Goal: Task Accomplishment & Management: Use online tool/utility

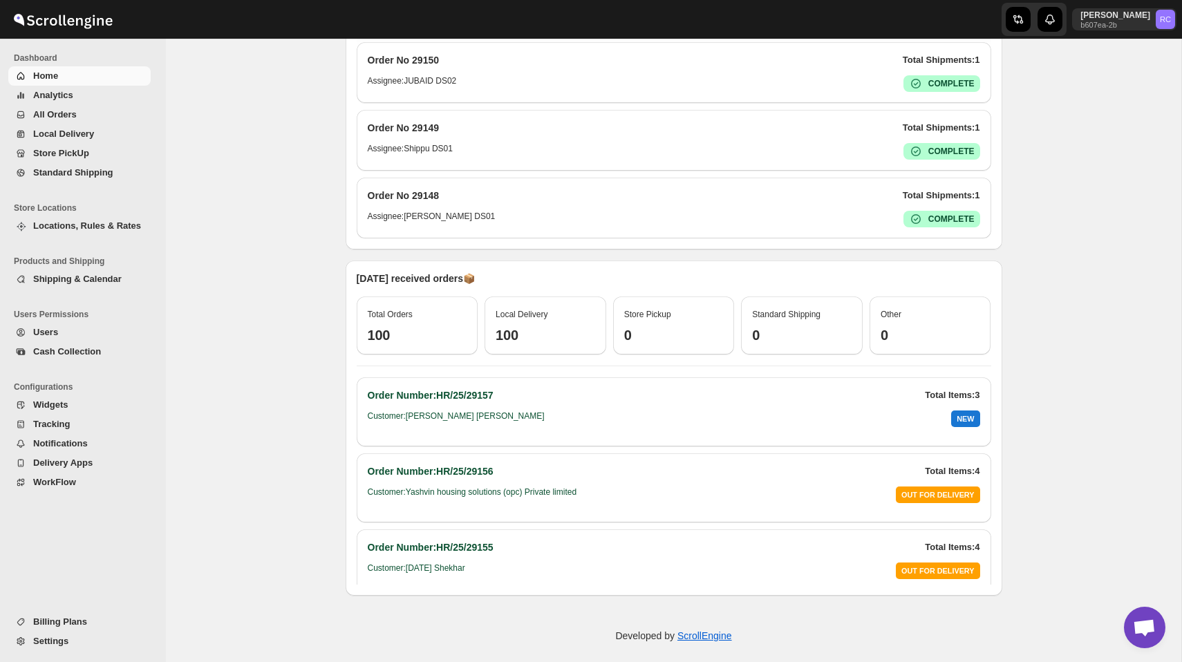
scroll to position [481, 0]
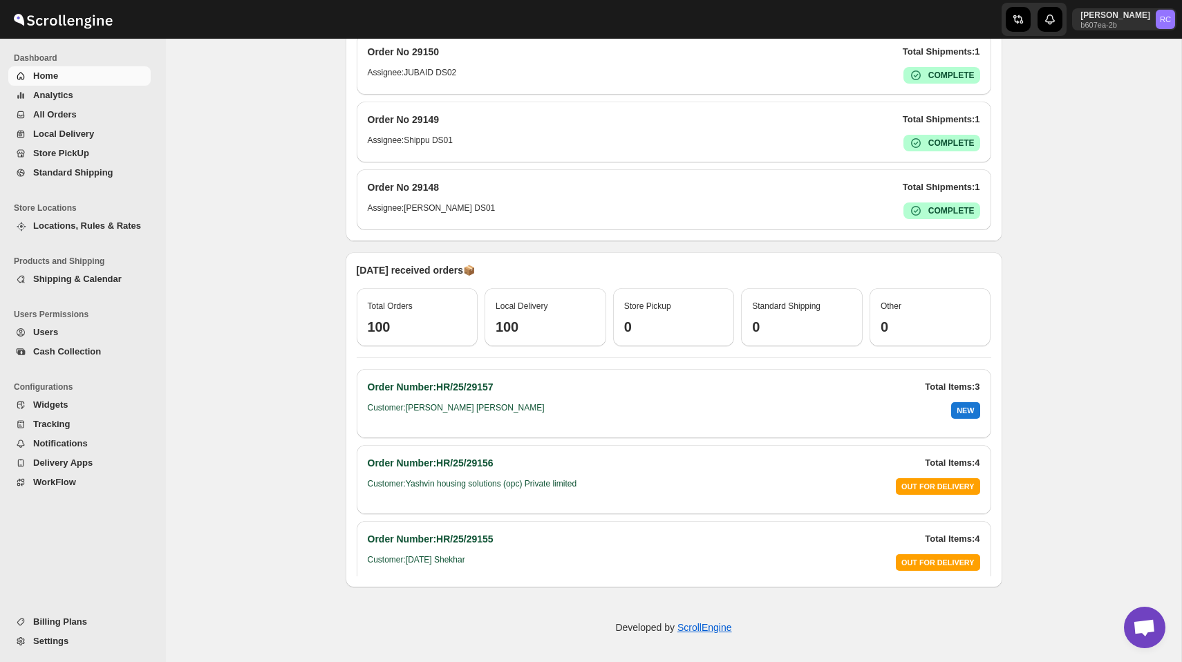
click at [68, 106] on button "All Orders" at bounding box center [79, 114] width 142 height 19
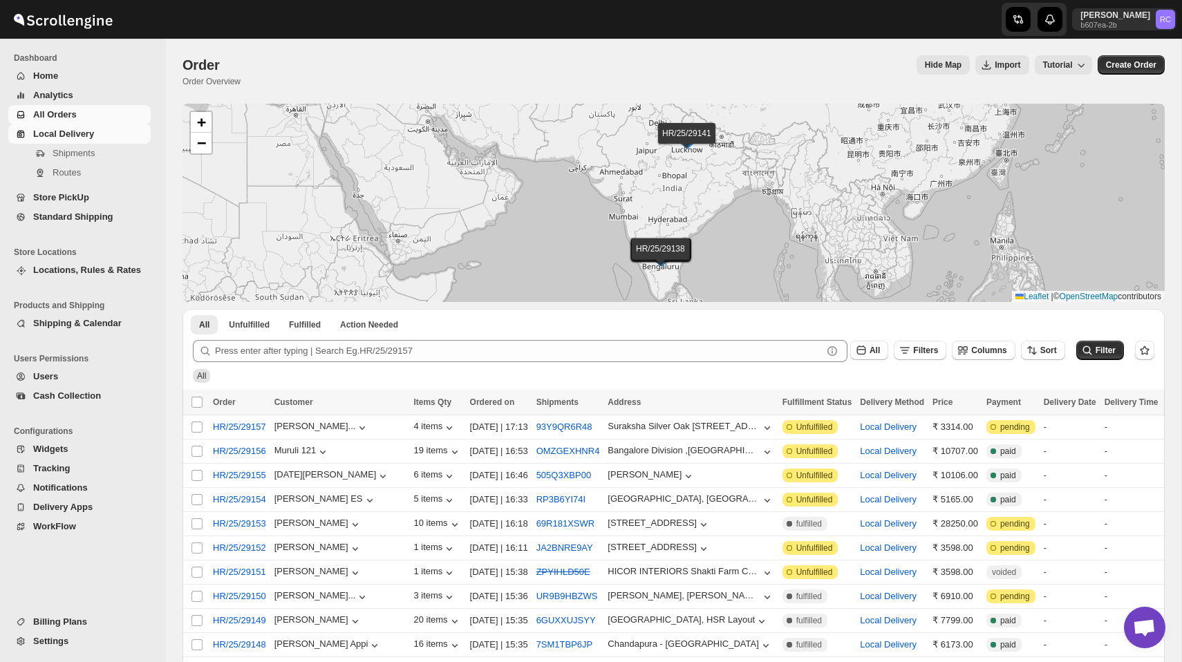
click at [57, 132] on span "Local Delivery" at bounding box center [63, 134] width 61 height 10
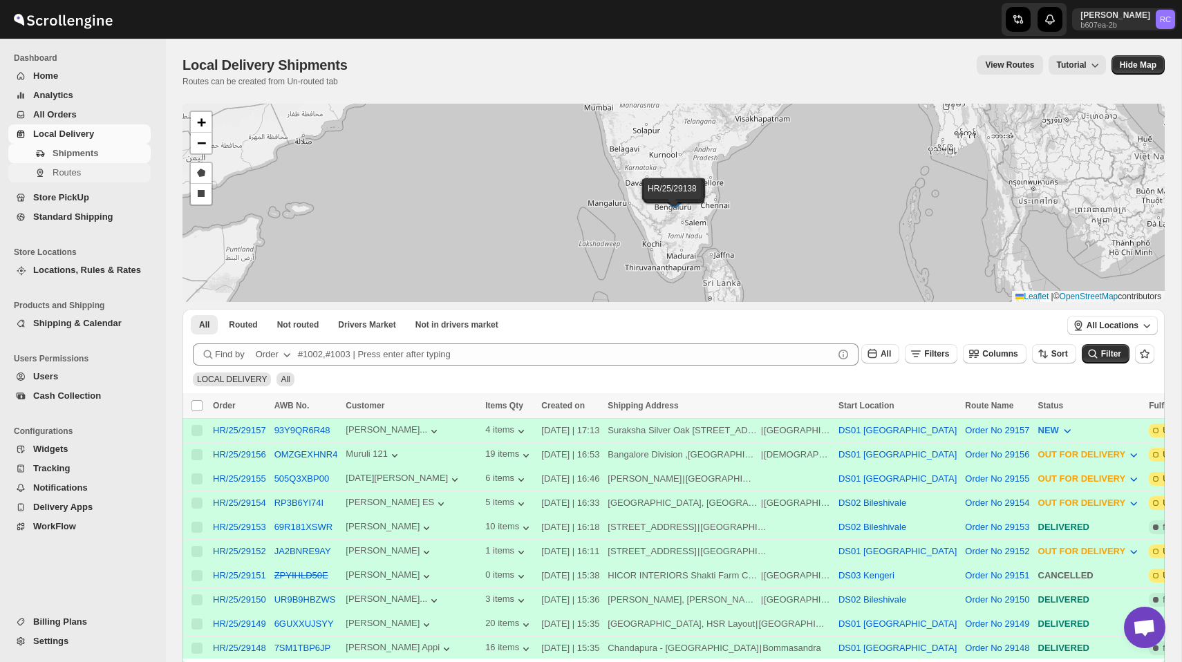
click at [79, 168] on span "Routes" at bounding box center [67, 172] width 28 height 10
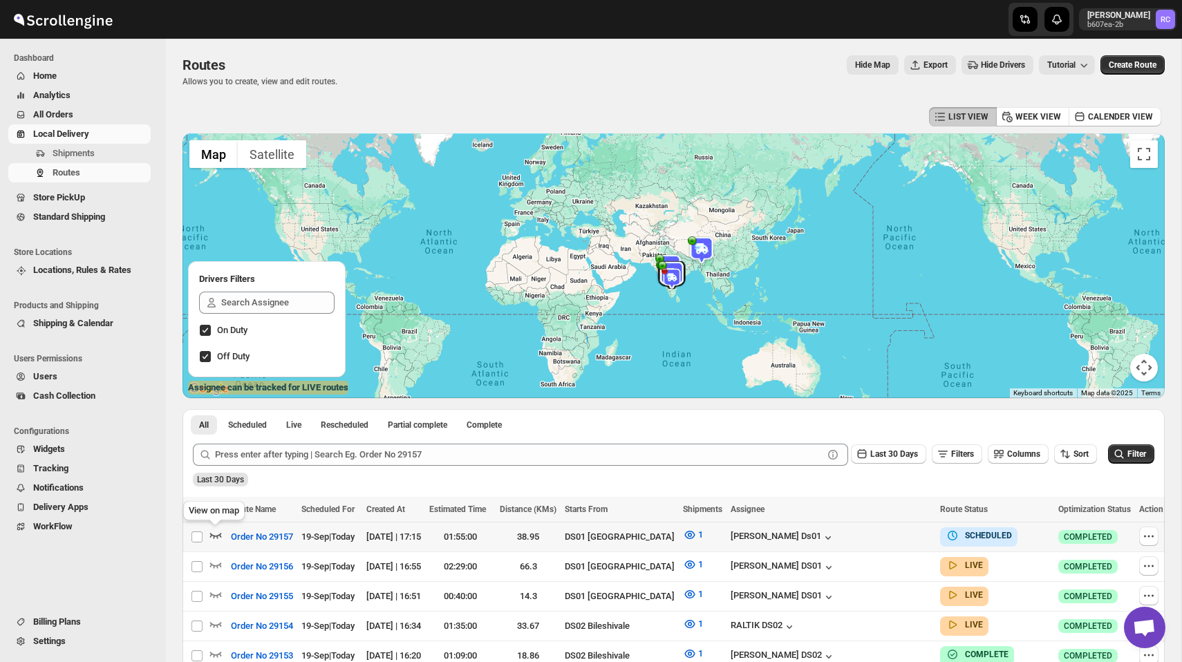
click at [218, 536] on icon "button" at bounding box center [216, 536] width 12 height 6
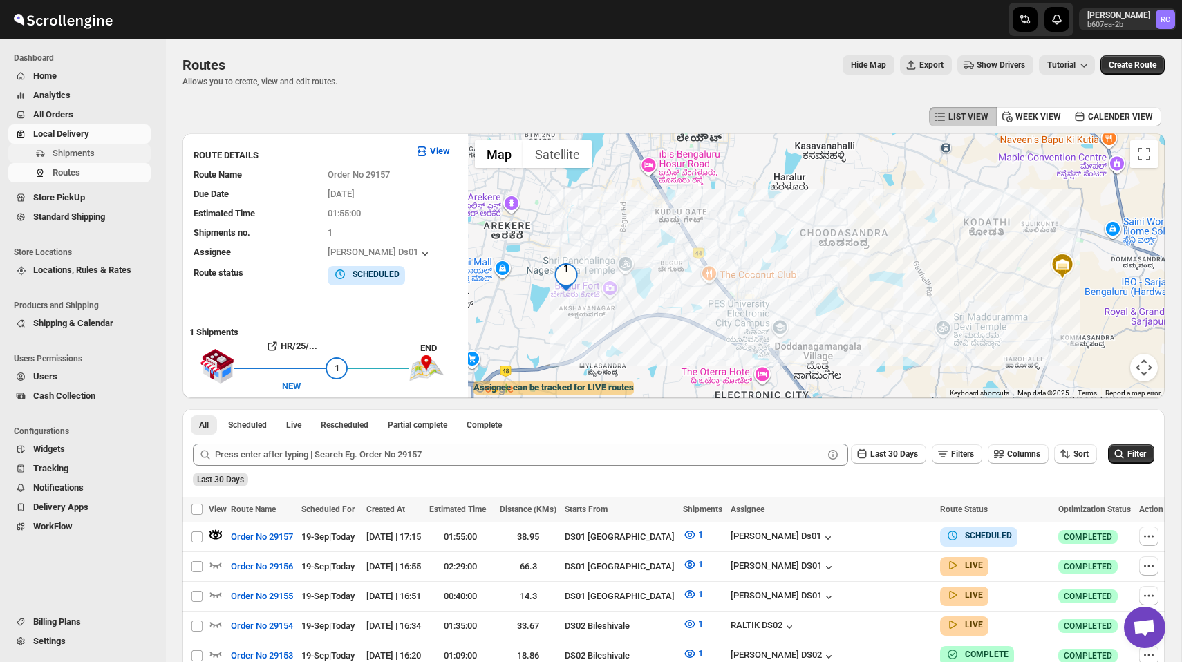
click at [84, 149] on span "Shipments" at bounding box center [74, 153] width 42 height 10
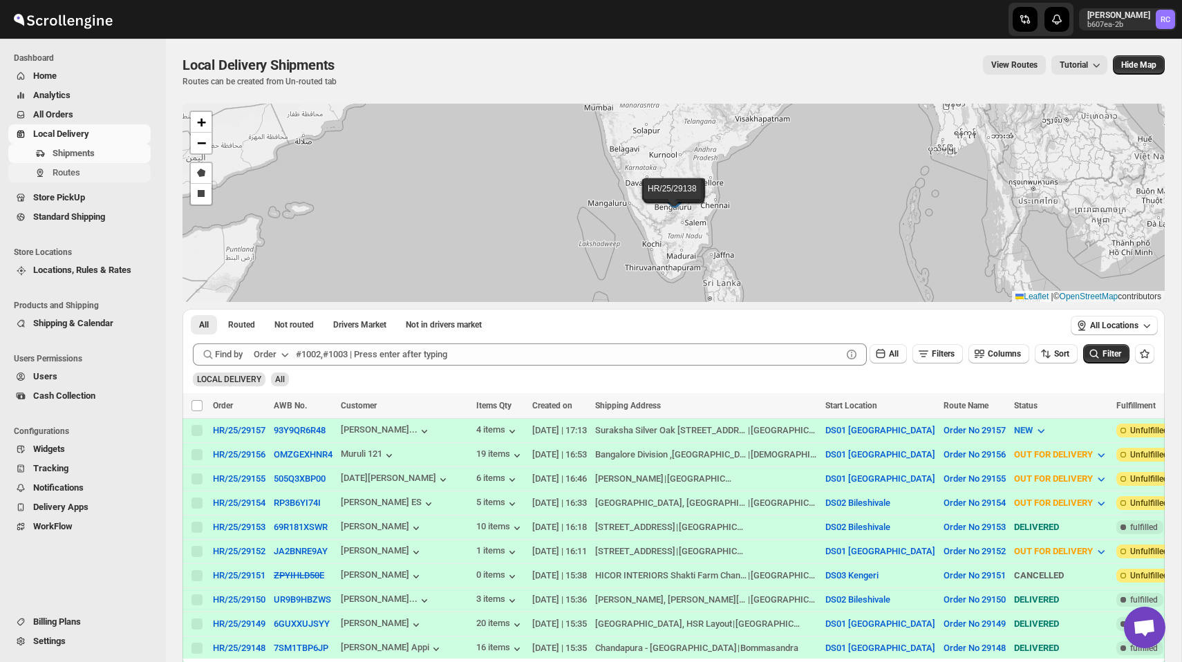
click at [87, 169] on span "Routes" at bounding box center [100, 173] width 95 height 14
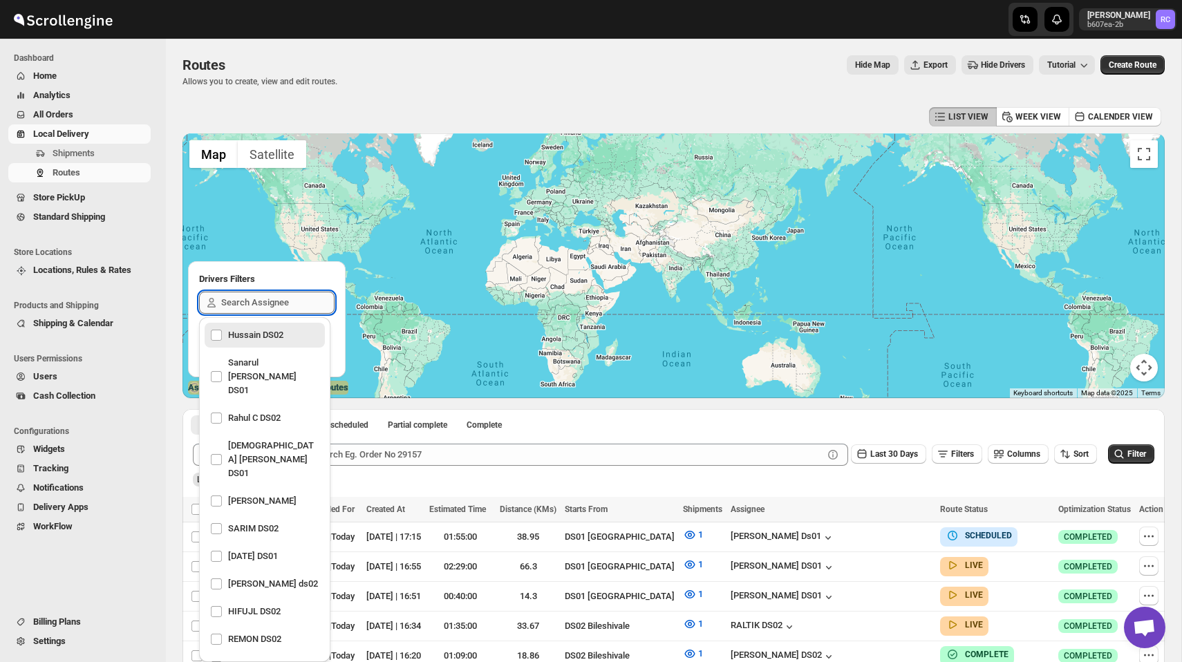
click at [255, 299] on input "text" at bounding box center [277, 303] width 113 height 22
click at [246, 338] on div "Hussain DS02" at bounding box center [264, 334] width 109 height 19
checkbox input "true"
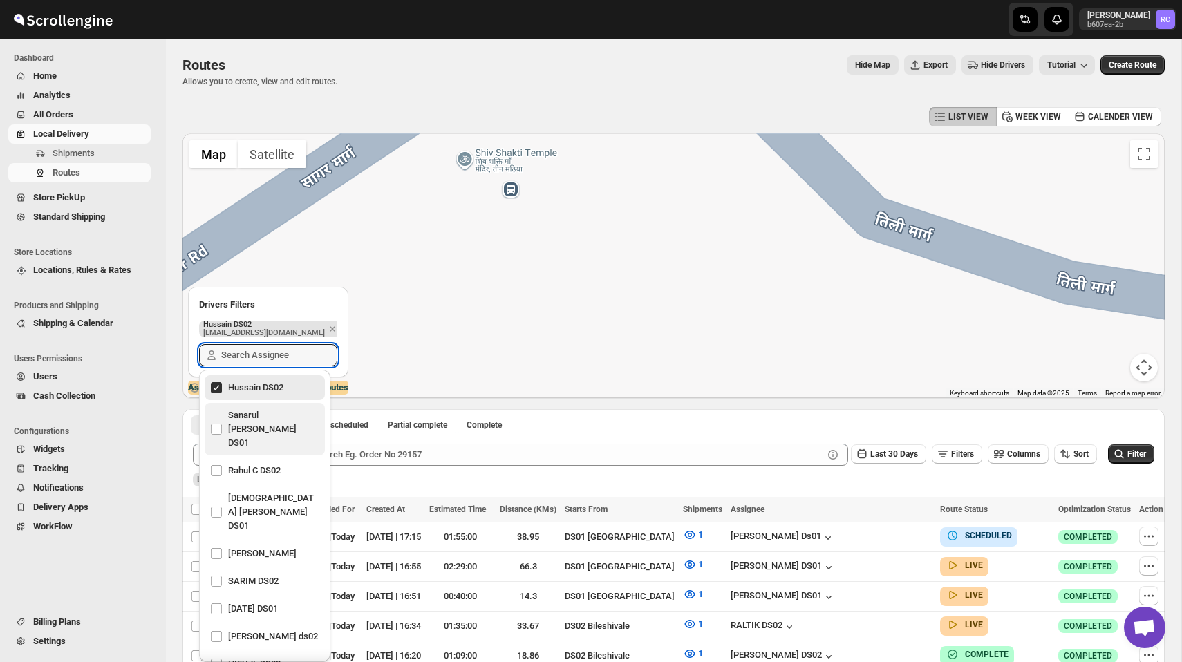
click at [244, 420] on div "Sanarul Haque DS01" at bounding box center [264, 429] width 109 height 47
checkbox input "true"
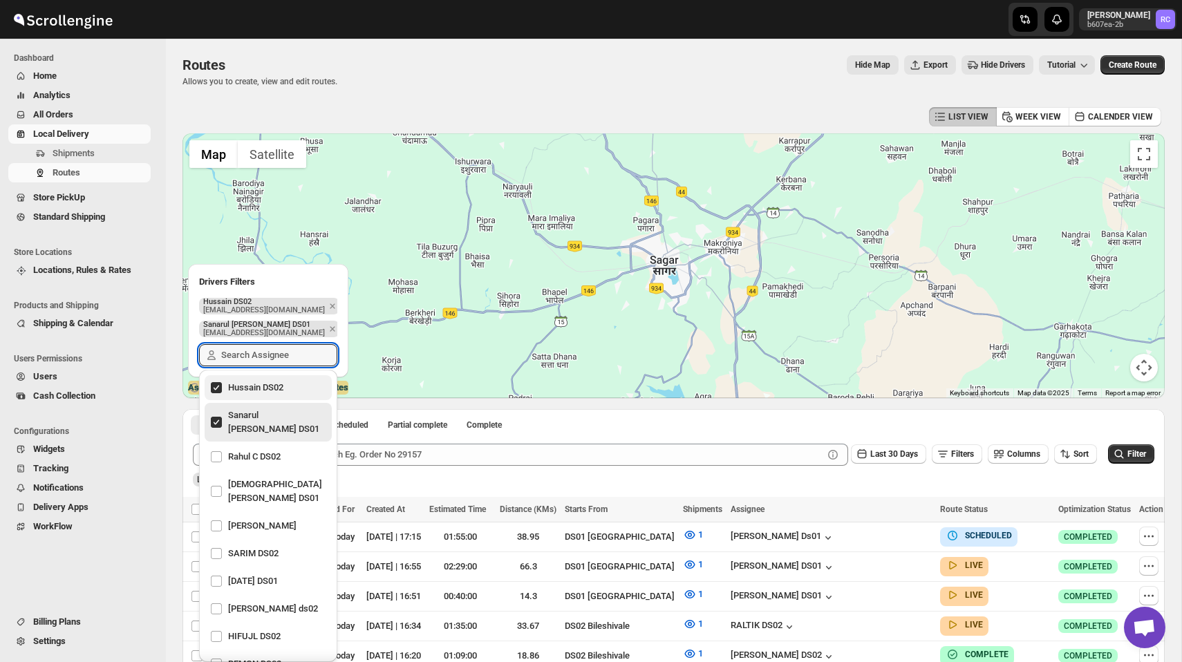
click at [216, 382] on div "Hussain DS02" at bounding box center [268, 387] width 116 height 19
checkbox input "false"
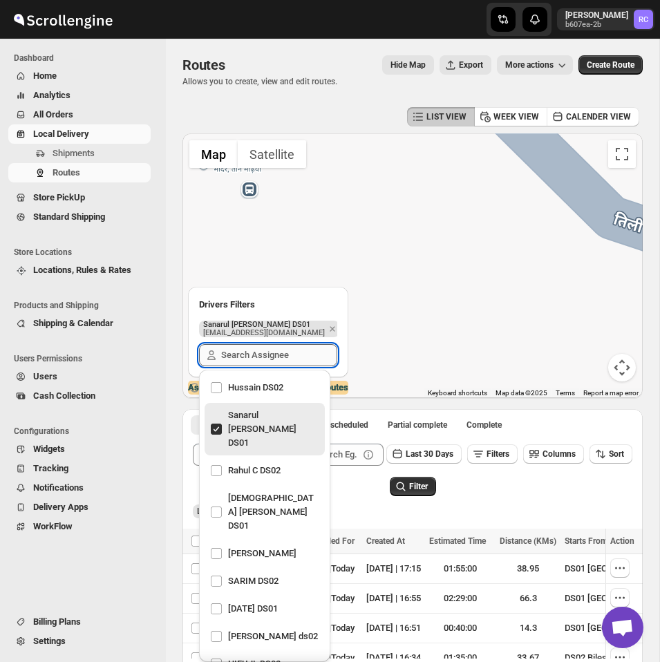
click at [261, 364] on input "text" at bounding box center [279, 355] width 116 height 22
click at [263, 544] on div "Vikas Rathod" at bounding box center [264, 553] width 109 height 19
checkbox input "true"
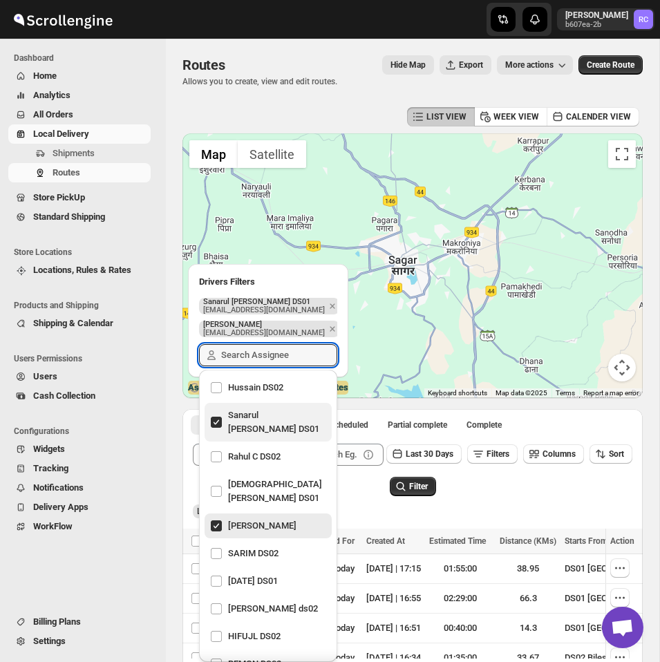
click at [218, 415] on div "Sanarul Haque DS01" at bounding box center [268, 422] width 116 height 33
checkbox input "false"
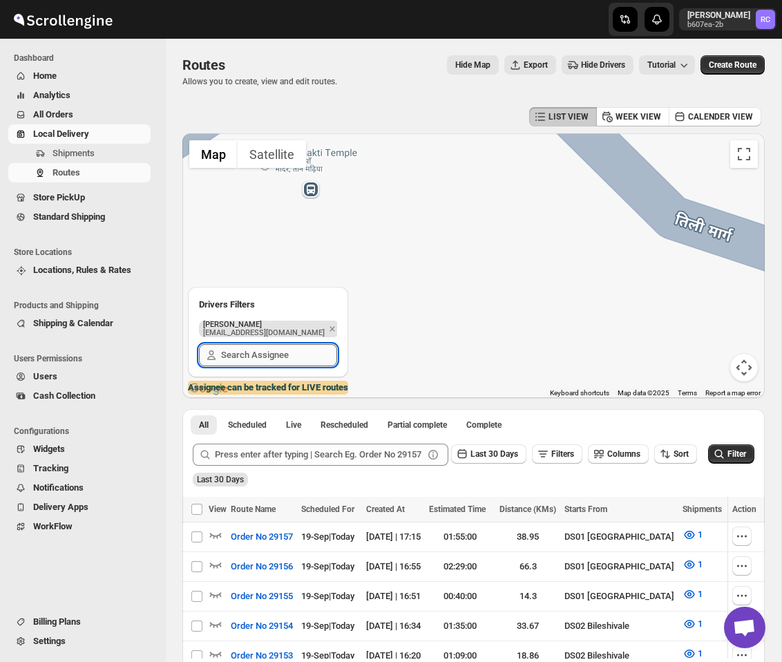
click at [267, 348] on input "text" at bounding box center [279, 355] width 116 height 22
click at [326, 332] on icon "Remove" at bounding box center [332, 329] width 12 height 12
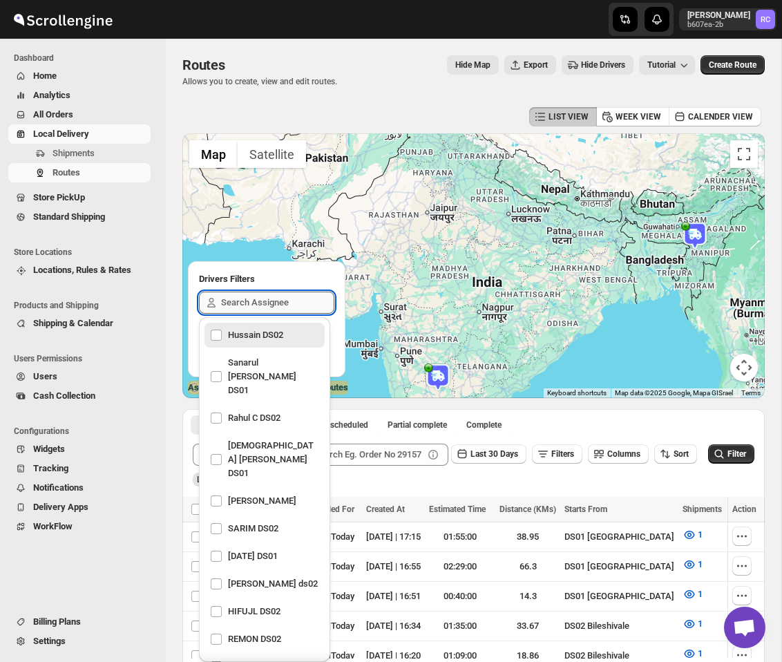
click at [261, 309] on input "text" at bounding box center [277, 303] width 113 height 22
click at [260, 436] on div "Islam Laskar DS01" at bounding box center [264, 459] width 109 height 47
checkbox input "true"
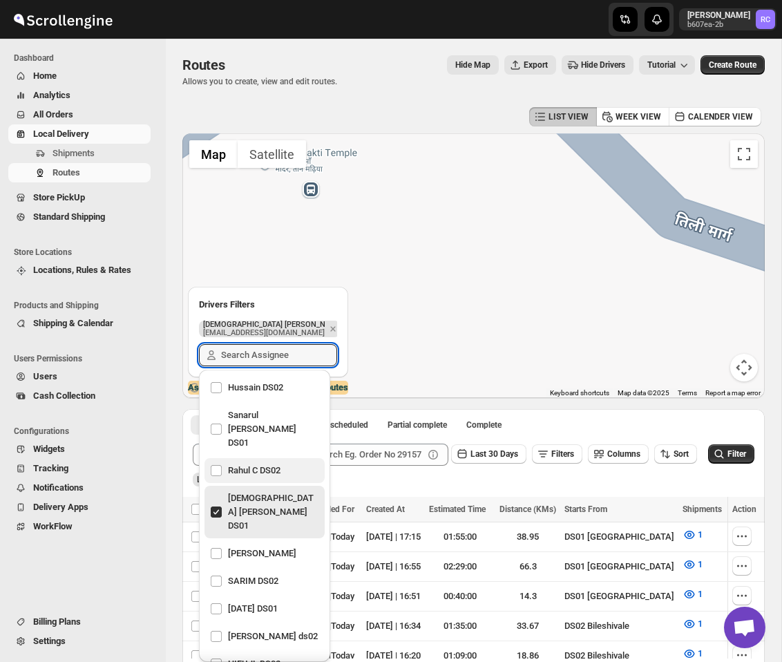
click at [247, 461] on div "Rahul C DS02" at bounding box center [264, 470] width 109 height 19
checkbox input "true"
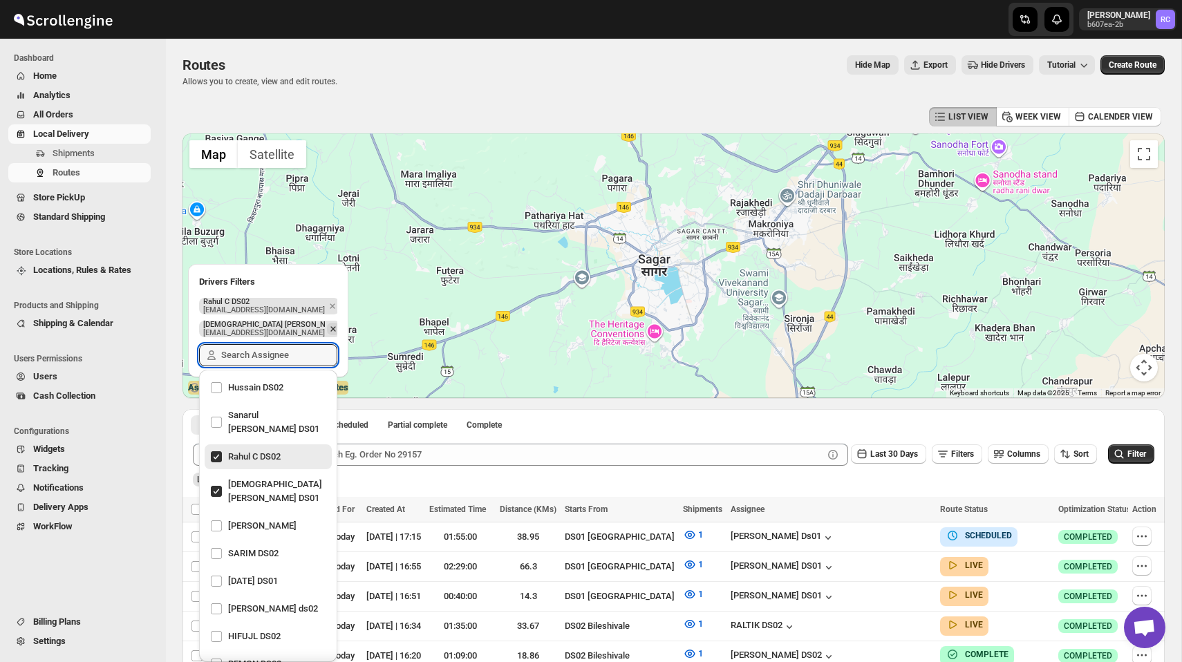
click at [327, 334] on icon "Remove" at bounding box center [333, 329] width 12 height 12
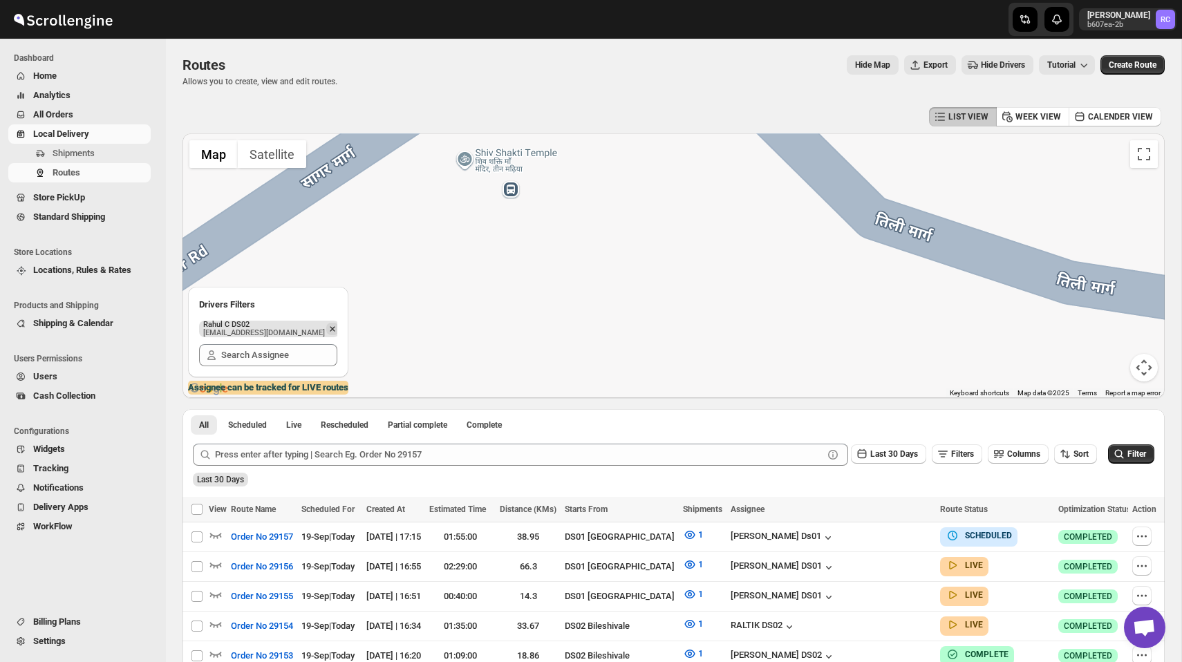
click at [326, 325] on icon "Remove" at bounding box center [332, 329] width 12 height 12
